Goal: Find contact information: Find contact information

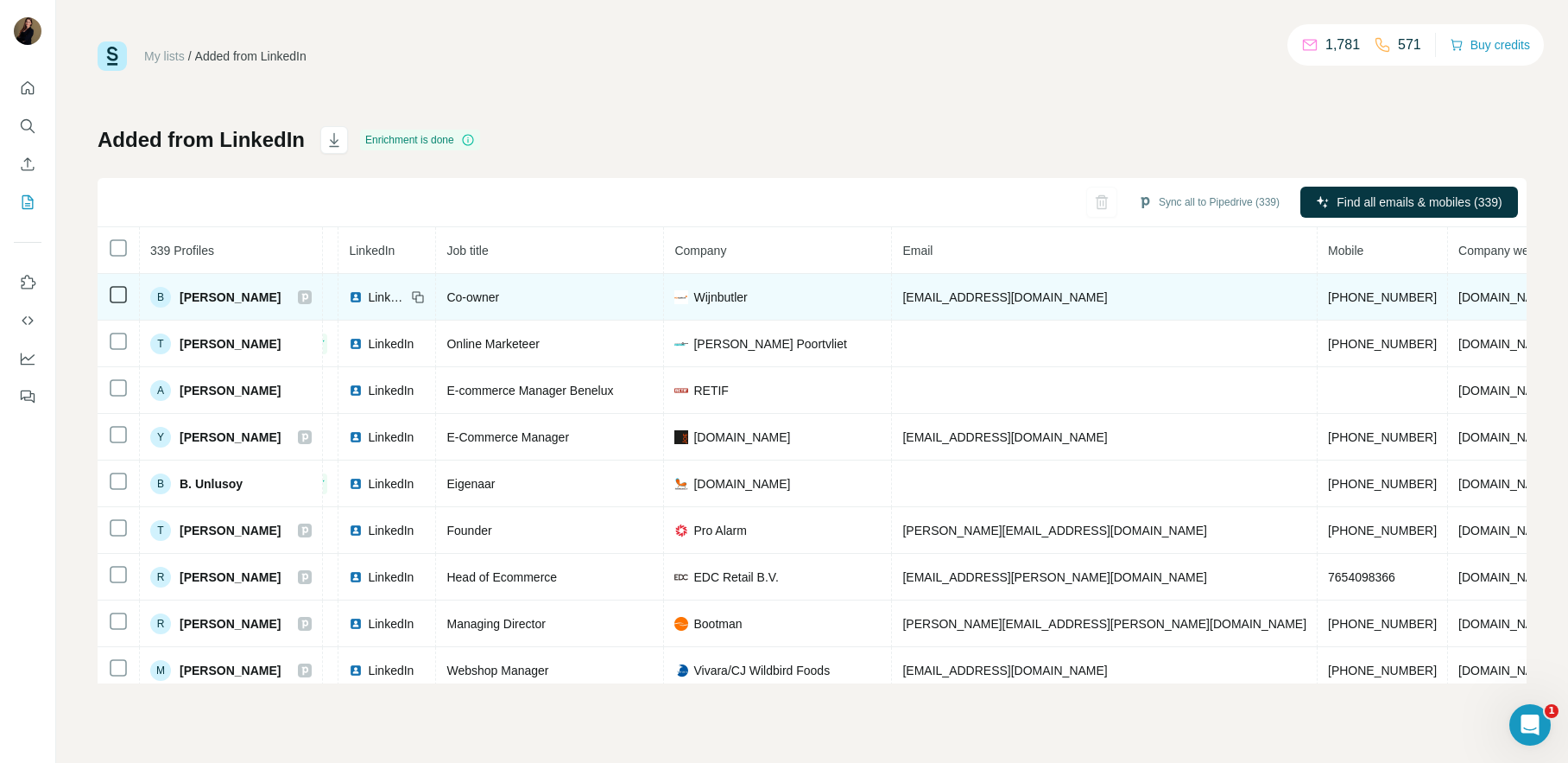
scroll to position [0, 93]
drag, startPoint x: 952, startPoint y: 294, endPoint x: 894, endPoint y: 298, distance: 58.1
click at [894, 298] on td "[EMAIL_ADDRESS][DOMAIN_NAME]" at bounding box center [1103, 297] width 426 height 46
copy span "[EMAIL_ADDRESS][DOMAIN_NAME]"
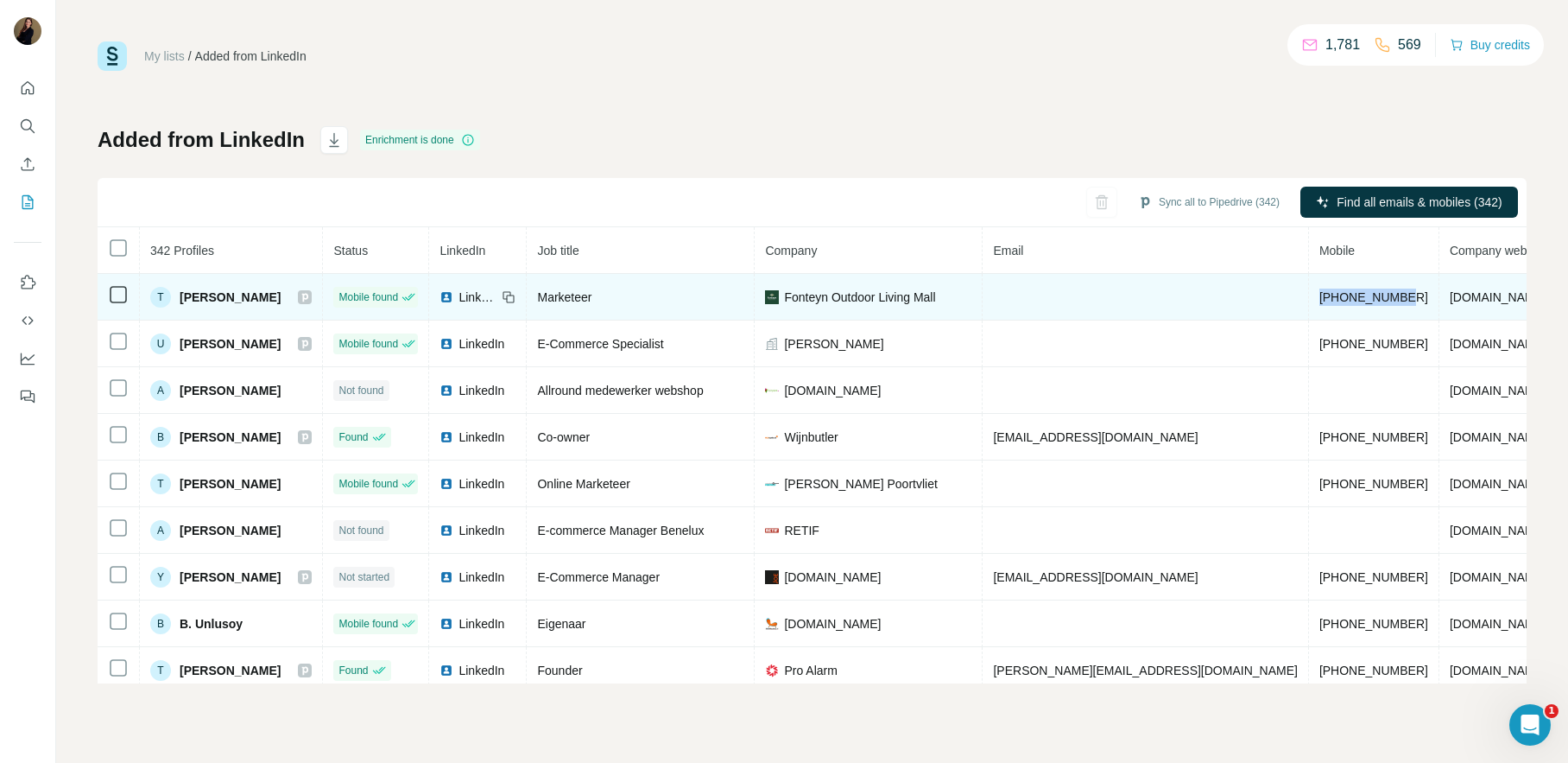
drag, startPoint x: 1246, startPoint y: 297, endPoint x: 1156, endPoint y: 299, distance: 90.0
click at [1309, 299] on td "+31619465539" at bounding box center [1374, 297] width 130 height 46
copy span "+31619465539"
